Goal: Transaction & Acquisition: Purchase product/service

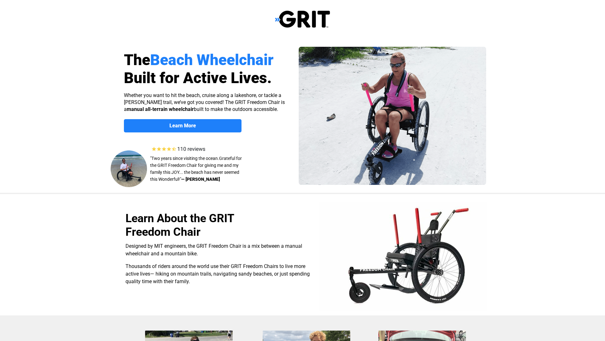
select select "US"
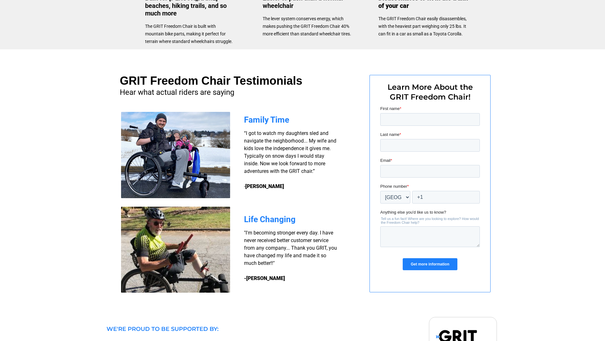
scroll to position [446, 0]
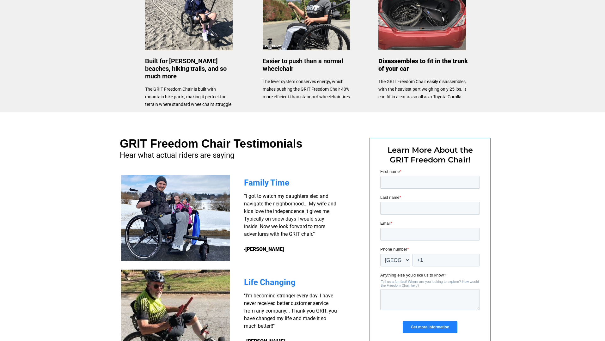
click at [398, 174] on label "First name *" at bounding box center [430, 172] width 100 height 6
click at [398, 176] on input "First name *" at bounding box center [430, 182] width 100 height 13
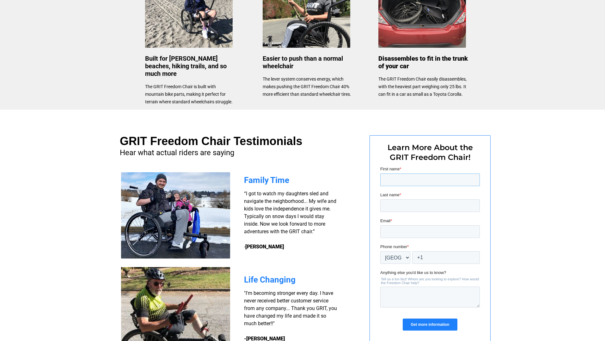
click at [398, 177] on input "First name *" at bounding box center [430, 180] width 100 height 13
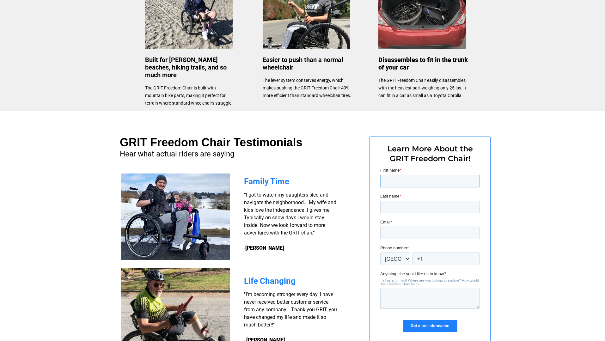
type input "Matthew"
click at [433, 208] on input "Last name *" at bounding box center [430, 207] width 100 height 13
type input "Stahlmann"
click at [416, 230] on input "Email *" at bounding box center [430, 233] width 100 height 13
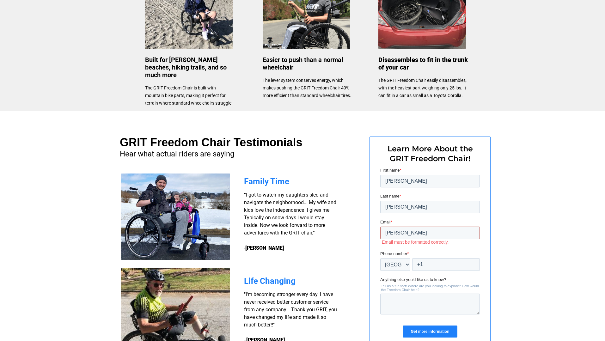
type input "matthew.stahlmann@gmail.com"
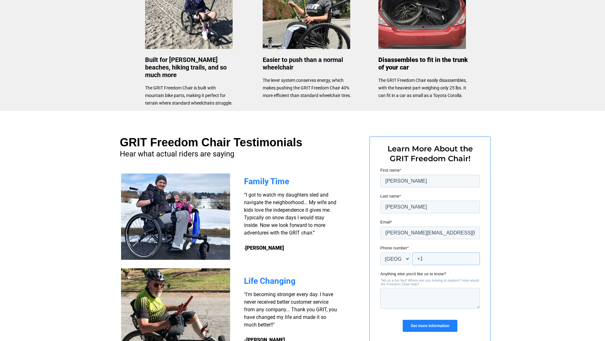
click at [441, 258] on input "+1" at bounding box center [446, 259] width 68 height 13
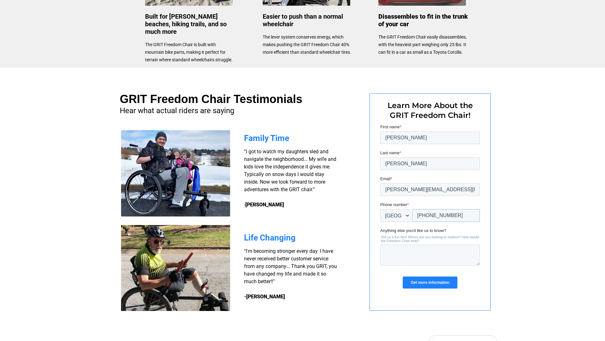
scroll to position [398, 0]
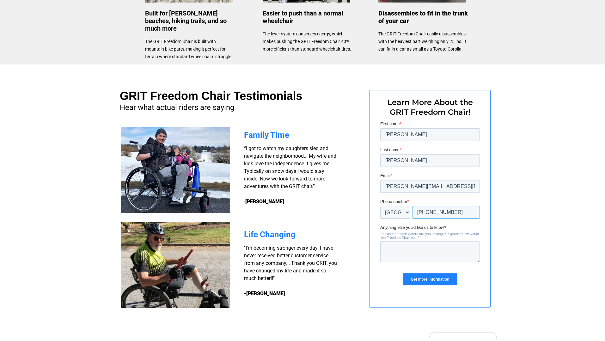
type input "+1 9419614127"
click at [419, 279] on input "Get more information" at bounding box center [430, 280] width 54 height 12
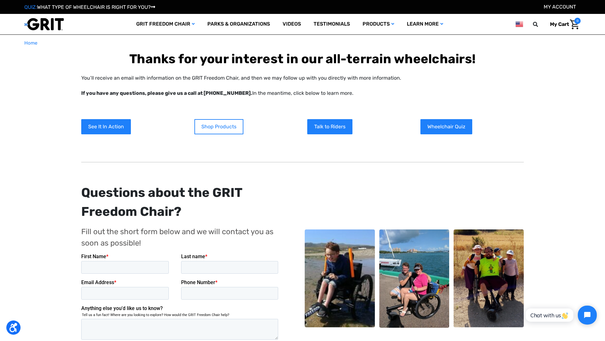
click at [207, 129] on link "Shop Products" at bounding box center [218, 126] width 49 height 15
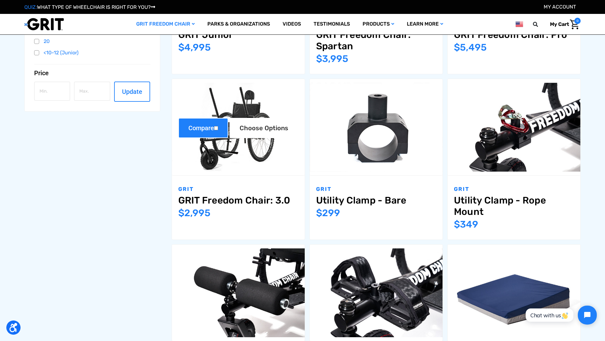
scroll to position [243, 0]
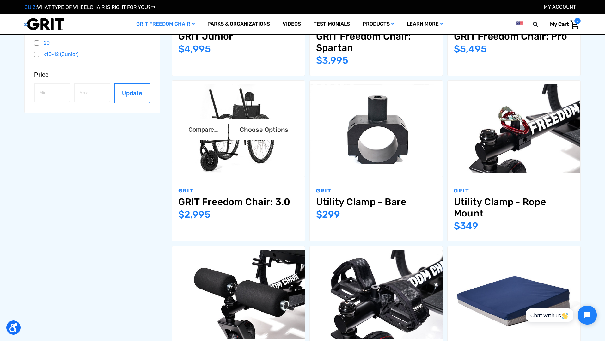
click at [219, 201] on link "GRIT Freedom Chair: 3.0" at bounding box center [238, 201] width 120 height 11
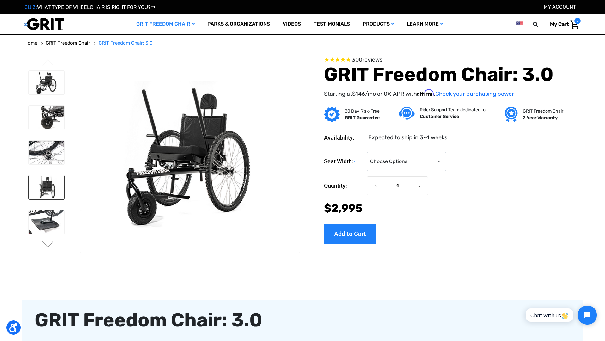
click at [45, 185] on img at bounding box center [47, 187] width 36 height 24
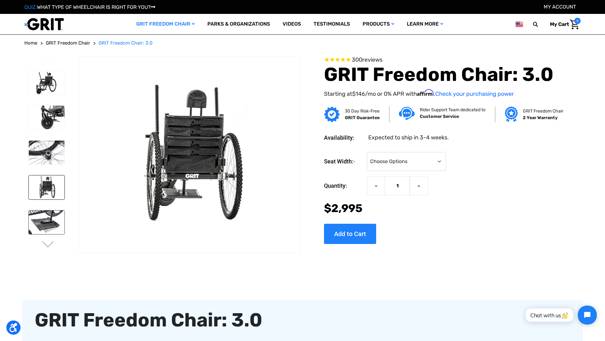
click at [47, 223] on img at bounding box center [47, 223] width 36 height 24
